Goal: Information Seeking & Learning: Learn about a topic

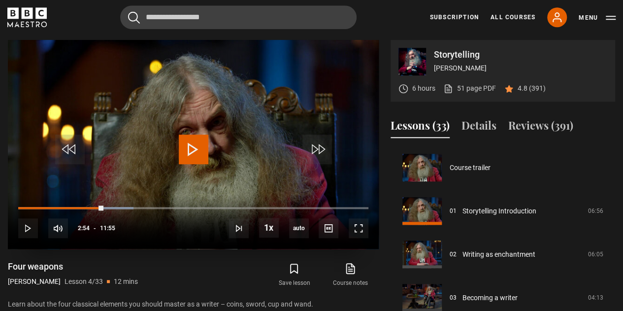
scroll to position [130, 0]
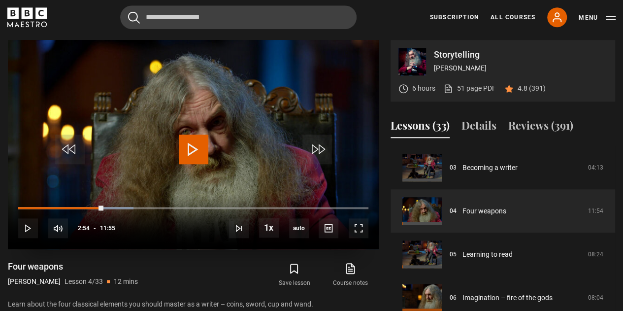
click at [186, 159] on span "Video Player" at bounding box center [194, 150] width 30 height 30
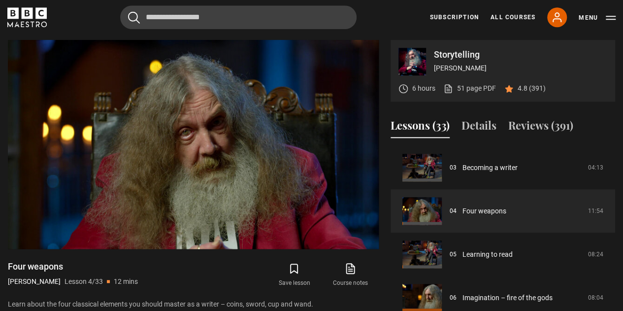
click at [545, 38] on section "Storytelling [PERSON_NAME] 6 hours 51 page PDF (opens in new tab) 4.8 (391) Vid…" at bounding box center [311, 189] width 623 height 378
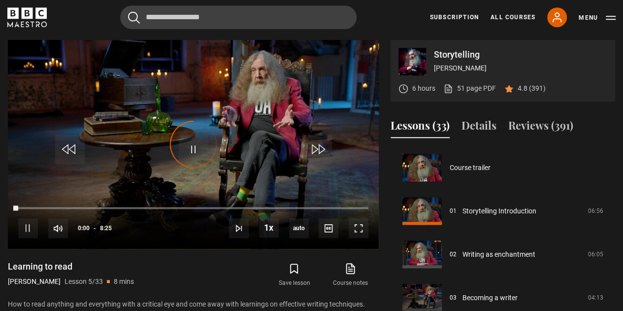
scroll to position [173, 0]
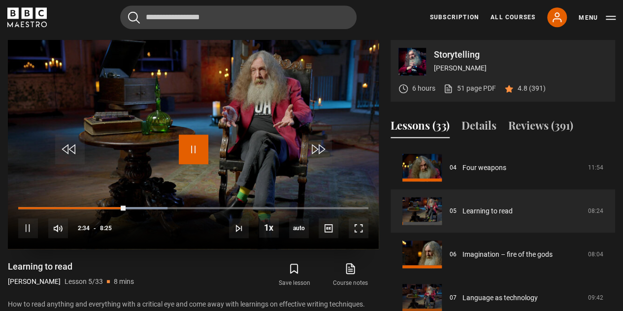
click at [193, 147] on span "Video Player" at bounding box center [194, 150] width 30 height 30
click at [197, 142] on span "Video Player" at bounding box center [194, 150] width 30 height 30
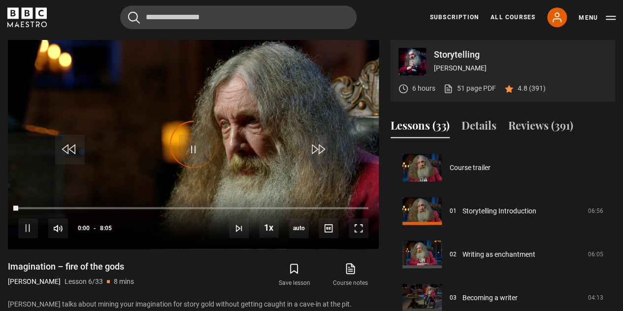
scroll to position [217, 0]
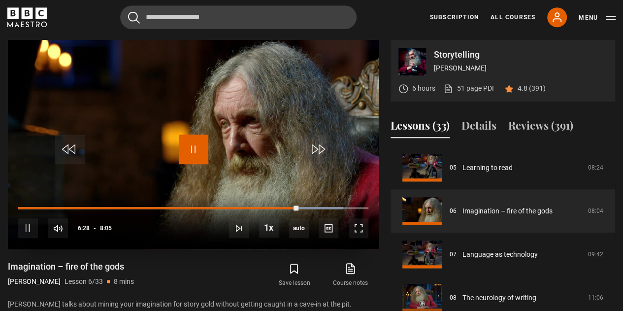
click at [187, 143] on span "Video Player" at bounding box center [194, 150] width 30 height 30
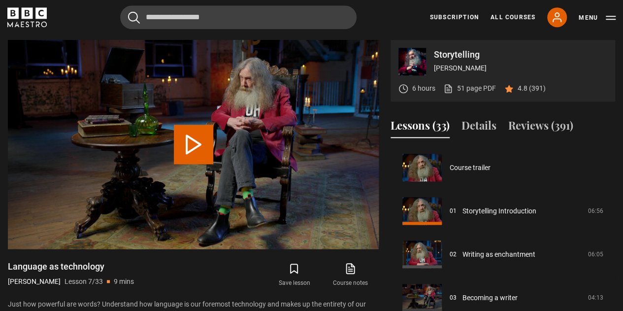
scroll to position [260, 0]
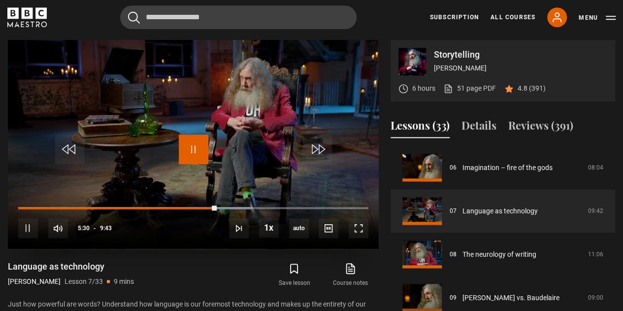
click at [189, 150] on span "Video Player" at bounding box center [194, 150] width 30 height 30
click at [193, 140] on span "Video Player" at bounding box center [194, 150] width 30 height 30
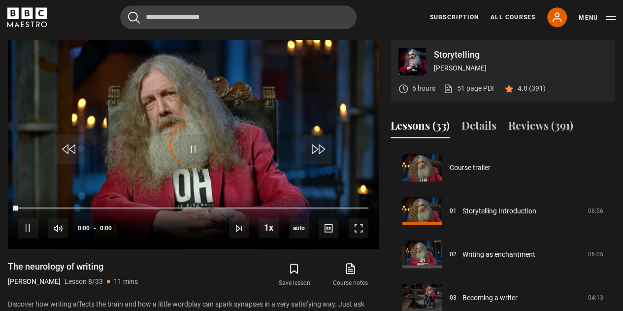
scroll to position [304, 0]
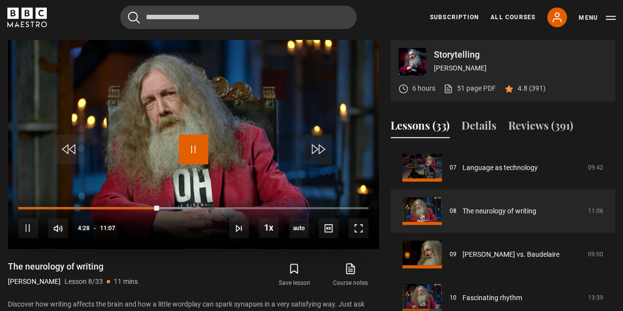
click at [192, 144] on span "Video Player" at bounding box center [194, 150] width 30 height 30
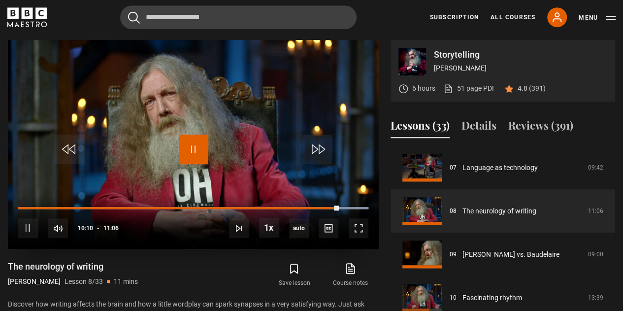
click at [196, 154] on span "Video Player" at bounding box center [194, 150] width 30 height 30
click at [206, 157] on span "Video Player" at bounding box center [194, 150] width 30 height 30
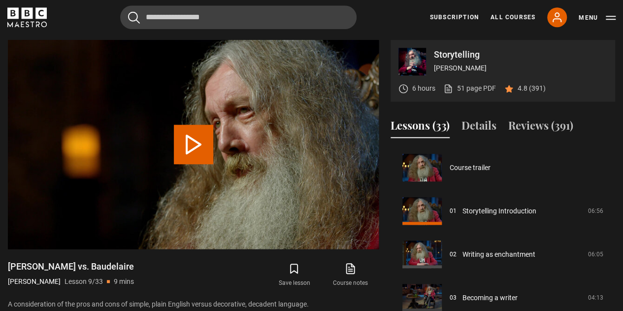
scroll to position [347, 0]
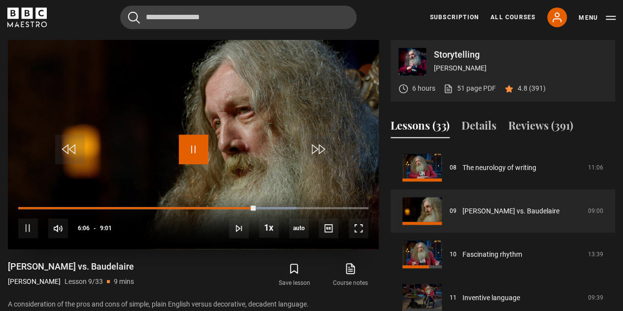
click at [196, 146] on span "Video Player" at bounding box center [194, 150] width 30 height 30
click at [196, 157] on span "Video Player" at bounding box center [194, 150] width 30 height 30
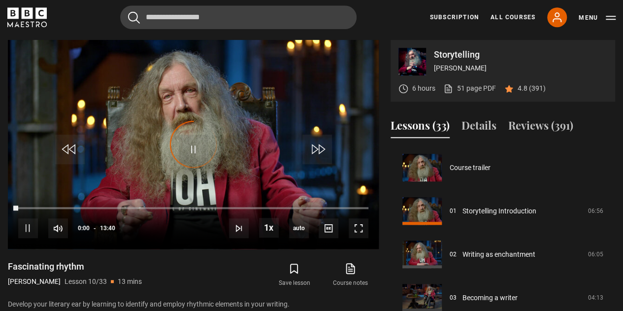
scroll to position [390, 0]
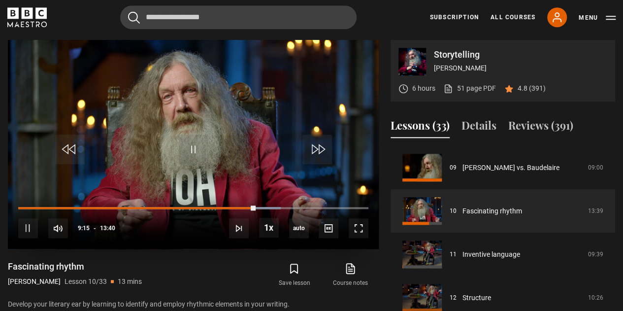
click at [22, 204] on div "10s Skip Back 10 seconds Pause 10s Skip Forward 10 seconds Loaded : 75.00% 09:1…" at bounding box center [193, 221] width 371 height 55
drag, startPoint x: 24, startPoint y: 206, endPoint x: 12, endPoint y: 205, distance: 12.0
click at [12, 205] on div "10s Skip Back 10 seconds Play 10s Skip Forward 10 seconds Loaded : 0.61% 00:01 …" at bounding box center [193, 221] width 371 height 55
click at [205, 140] on span "Video Player" at bounding box center [194, 150] width 30 height 30
